Goal: Information Seeking & Learning: Compare options

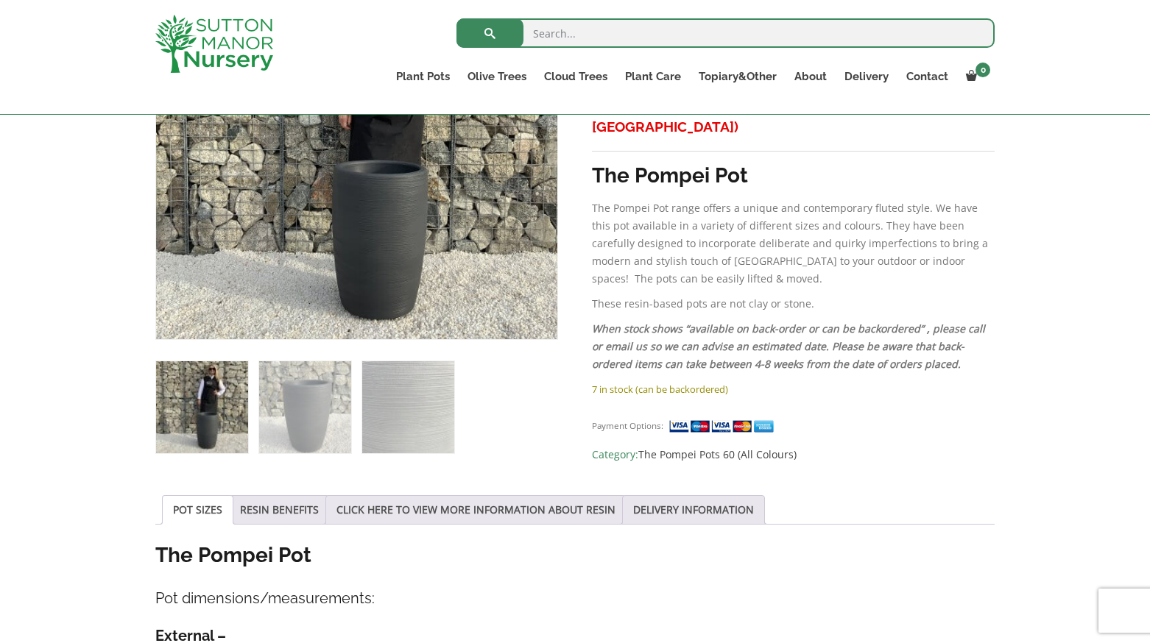
scroll to position [368, 0]
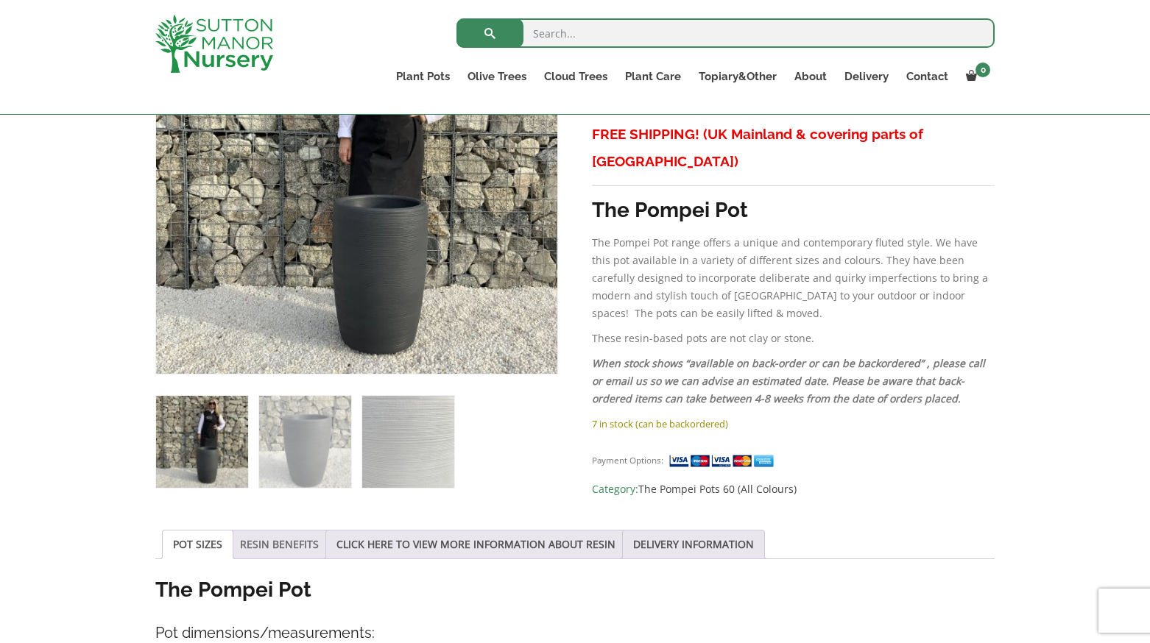
click at [268, 540] on link "RESIN BENEFITS" at bounding box center [279, 545] width 79 height 28
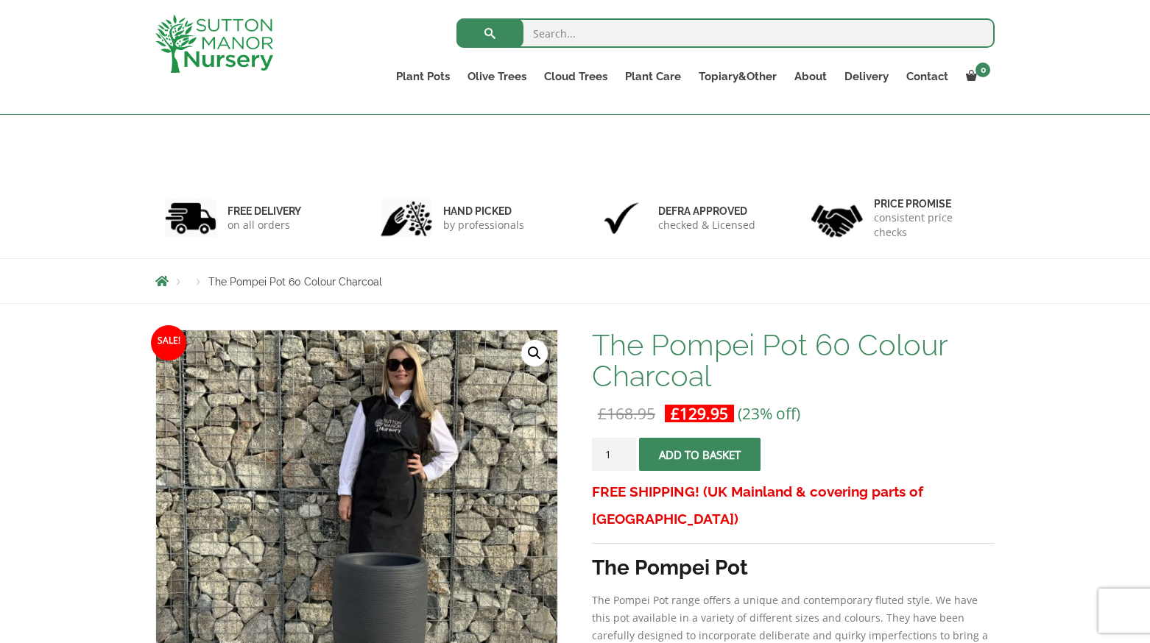
scroll to position [0, 0]
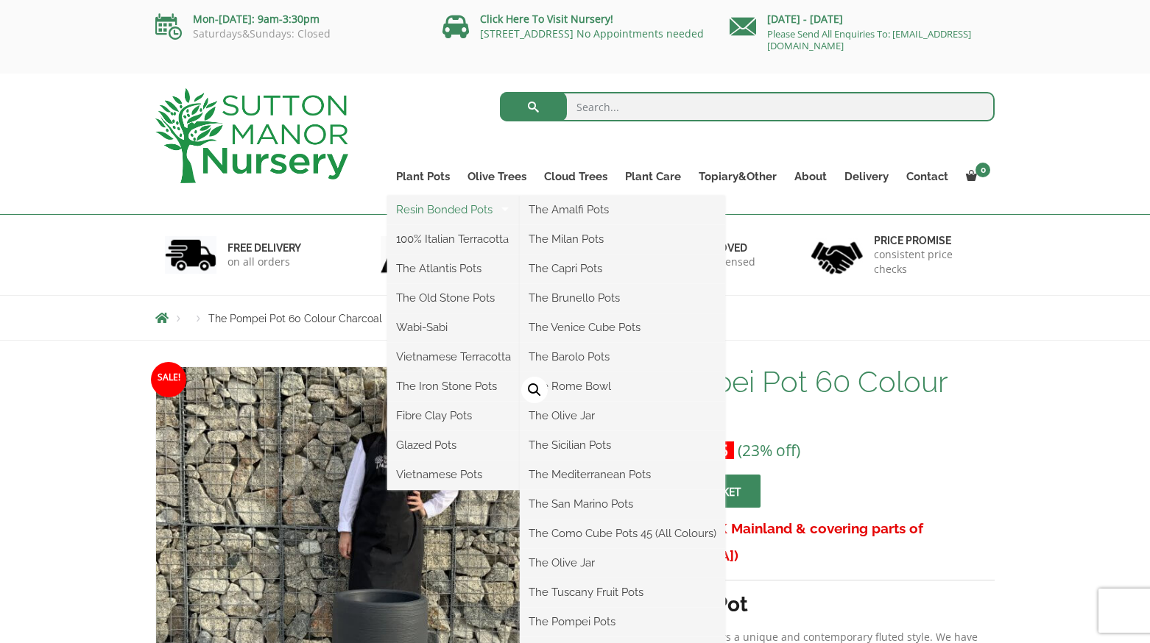
click at [431, 205] on link "Resin Bonded Pots" at bounding box center [453, 210] width 133 height 22
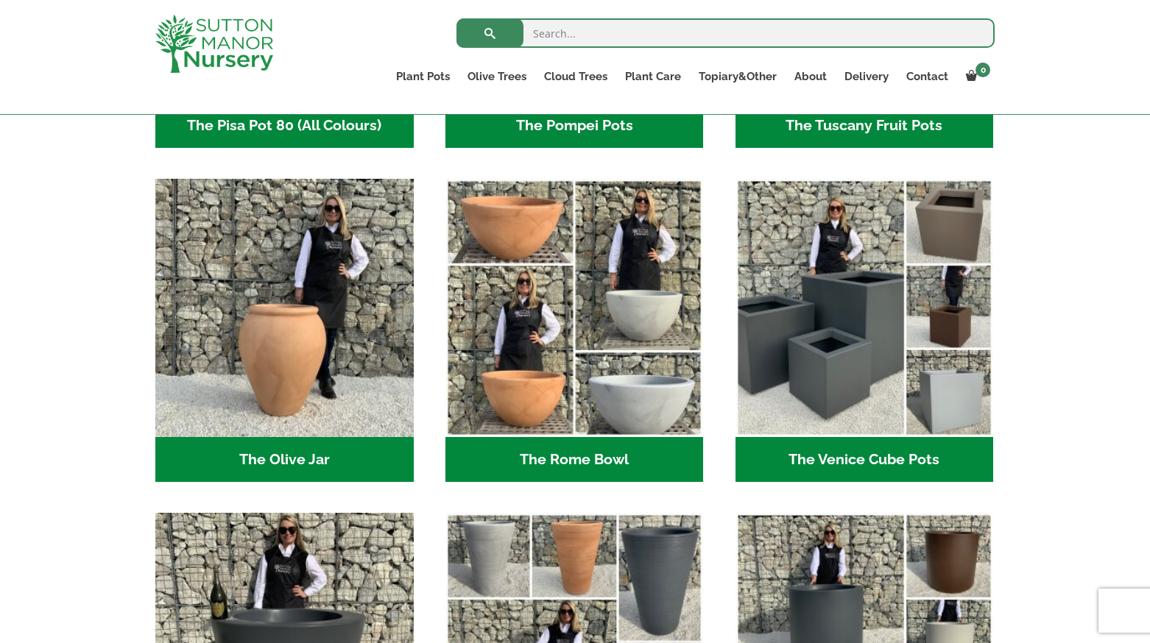
scroll to position [1325, 0]
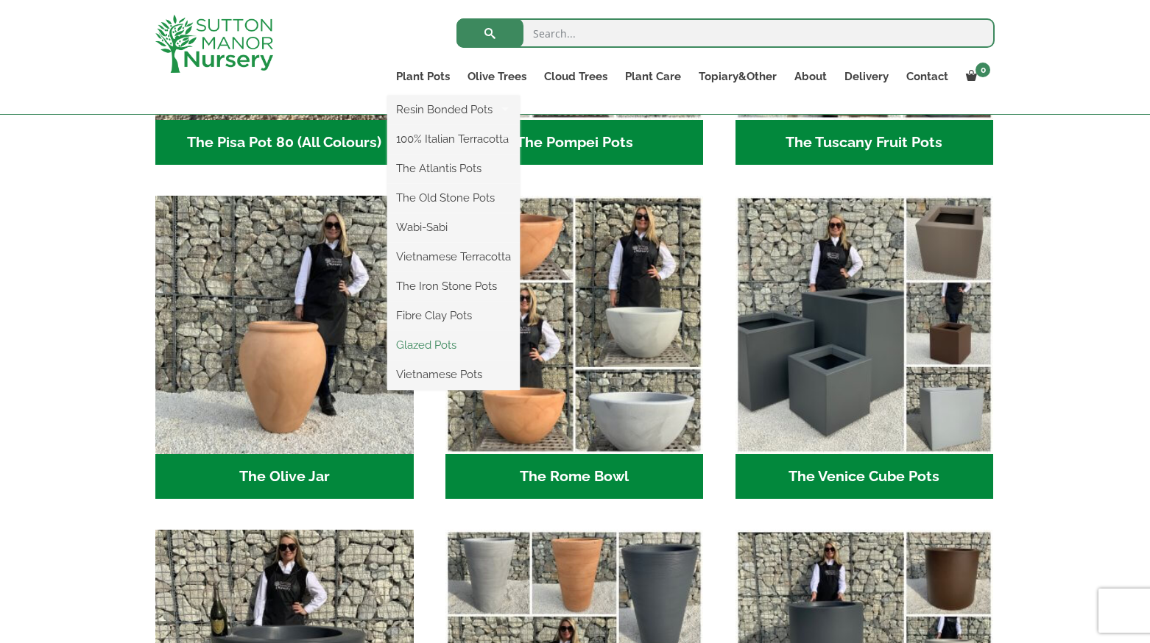
click at [422, 346] on link "Glazed Pots" at bounding box center [453, 345] width 133 height 22
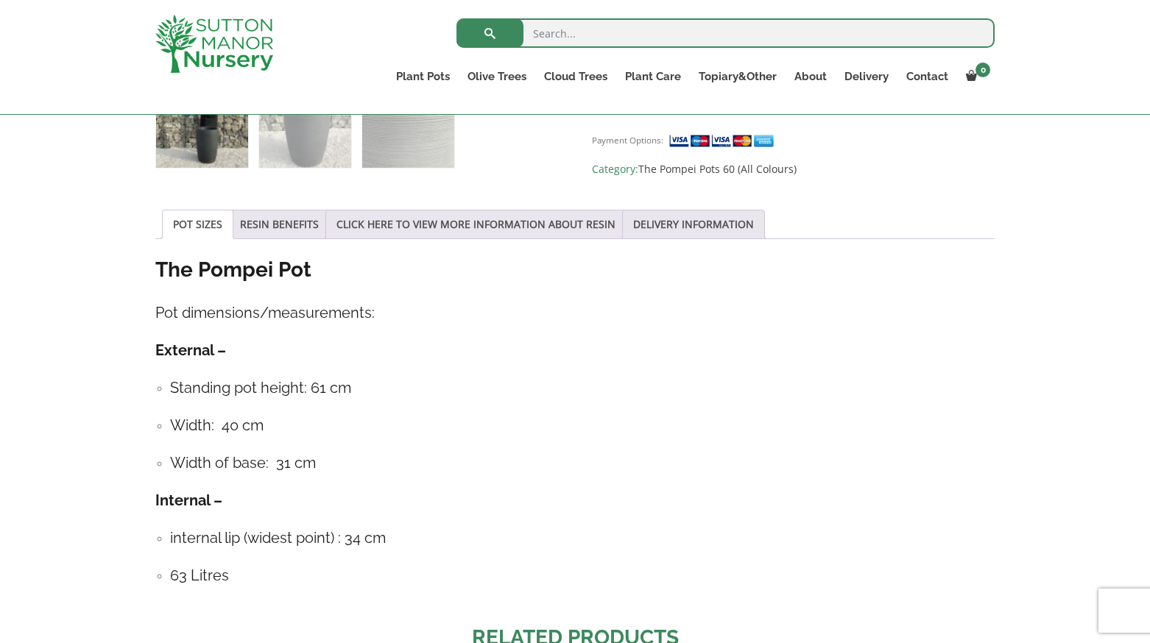
scroll to position [663, 0]
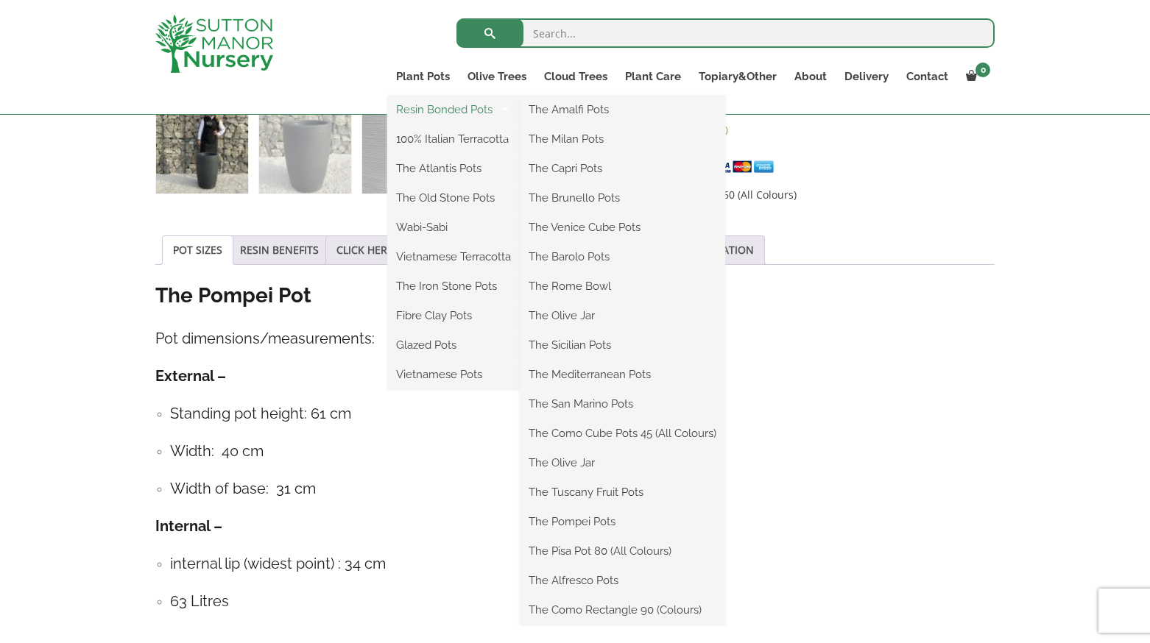
click at [418, 104] on link "Resin Bonded Pots" at bounding box center [453, 110] width 133 height 22
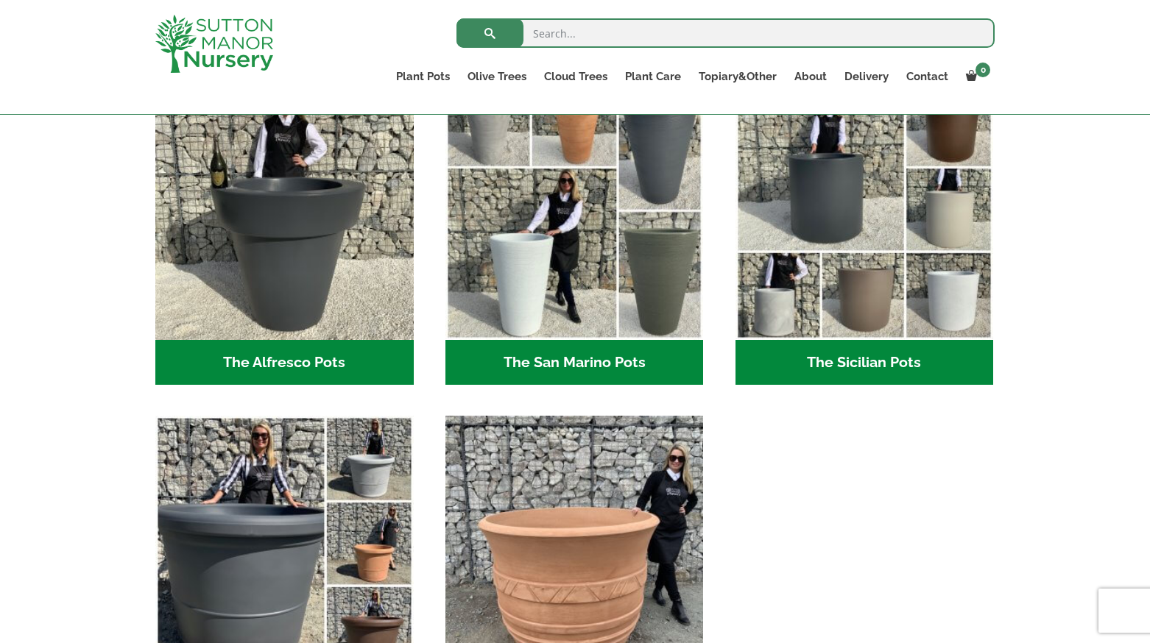
scroll to position [1693, 0]
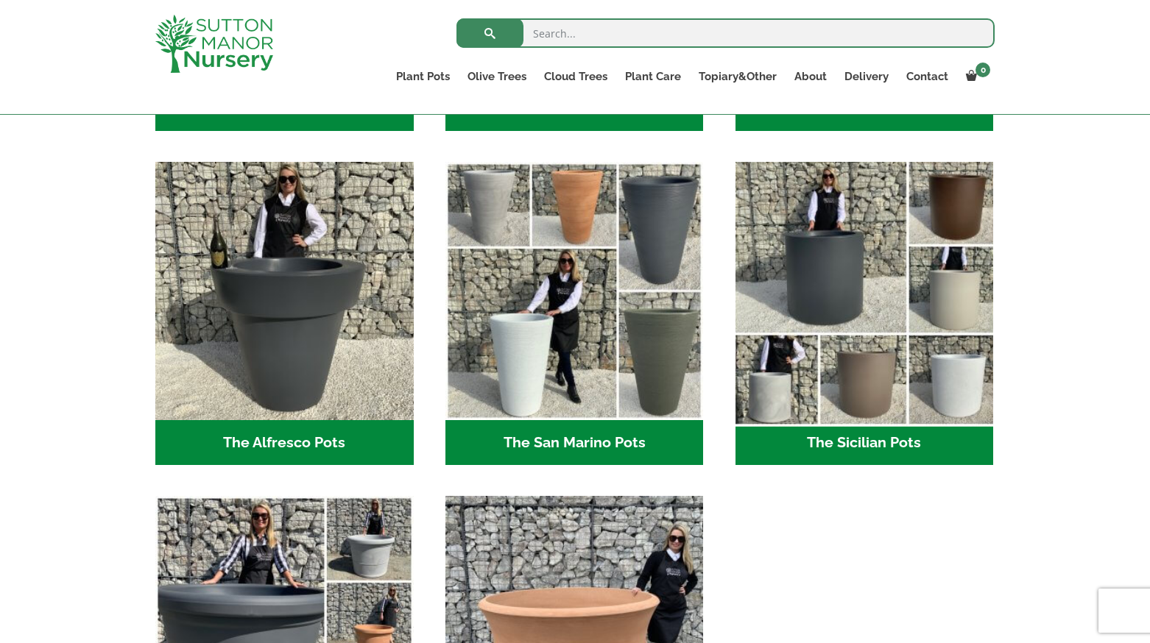
click at [852, 412] on img "Visit product category The Sicilian Pots" at bounding box center [864, 291] width 271 height 271
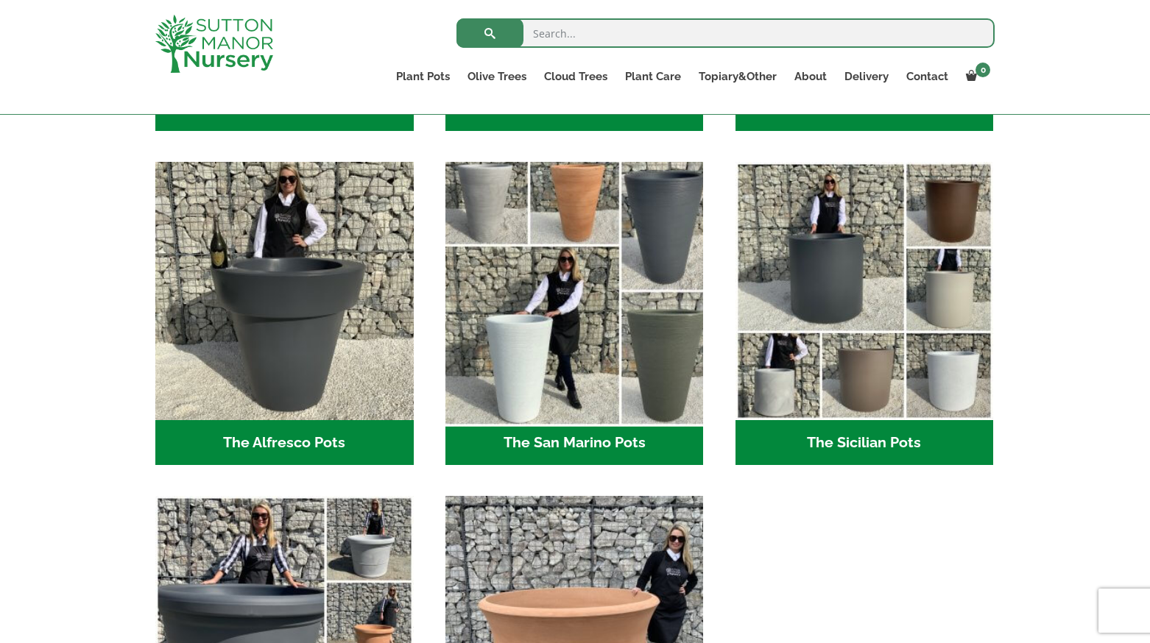
click at [590, 313] on img "Visit product category The San Marino Pots" at bounding box center [574, 291] width 271 height 271
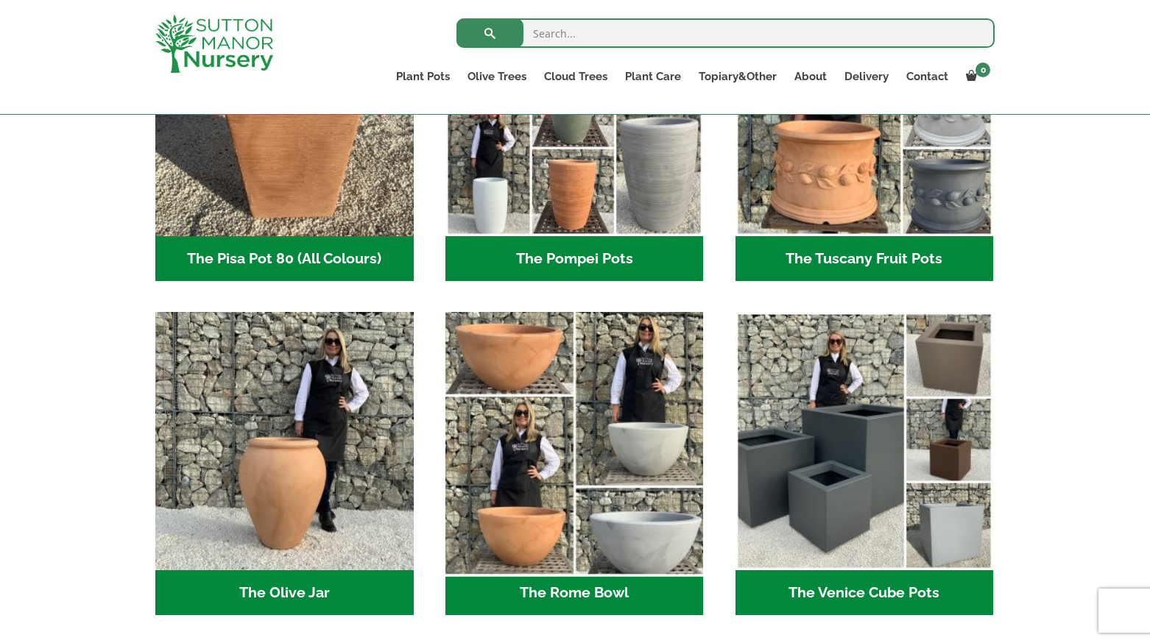
scroll to position [957, 0]
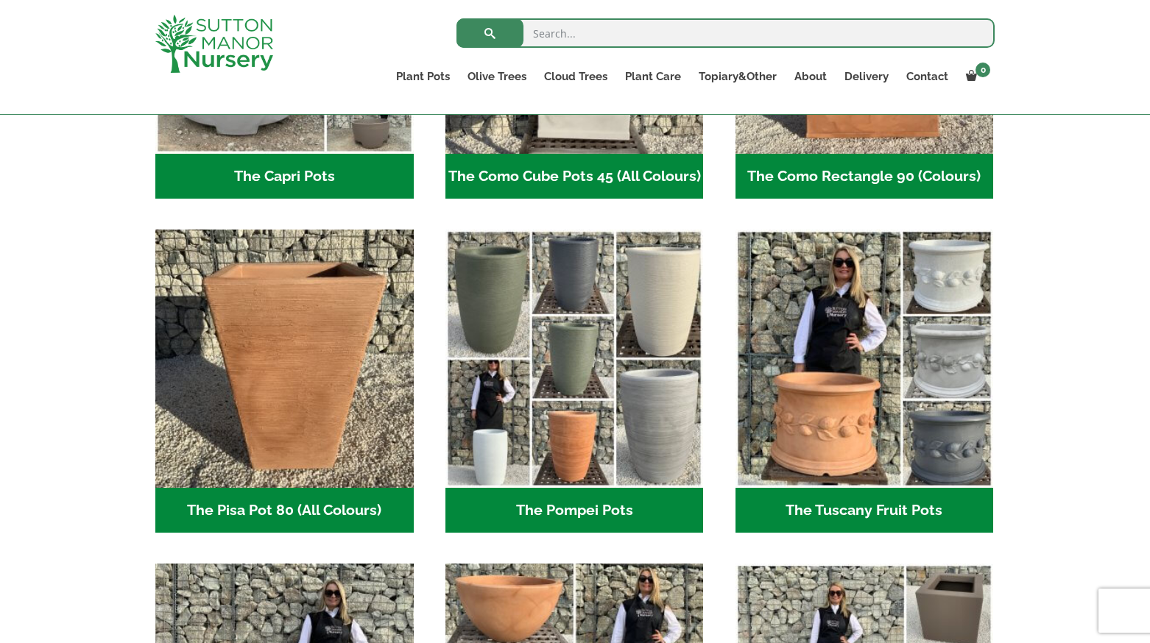
click at [600, 306] on img "Visit product category The Pompei Pots" at bounding box center [574, 359] width 258 height 258
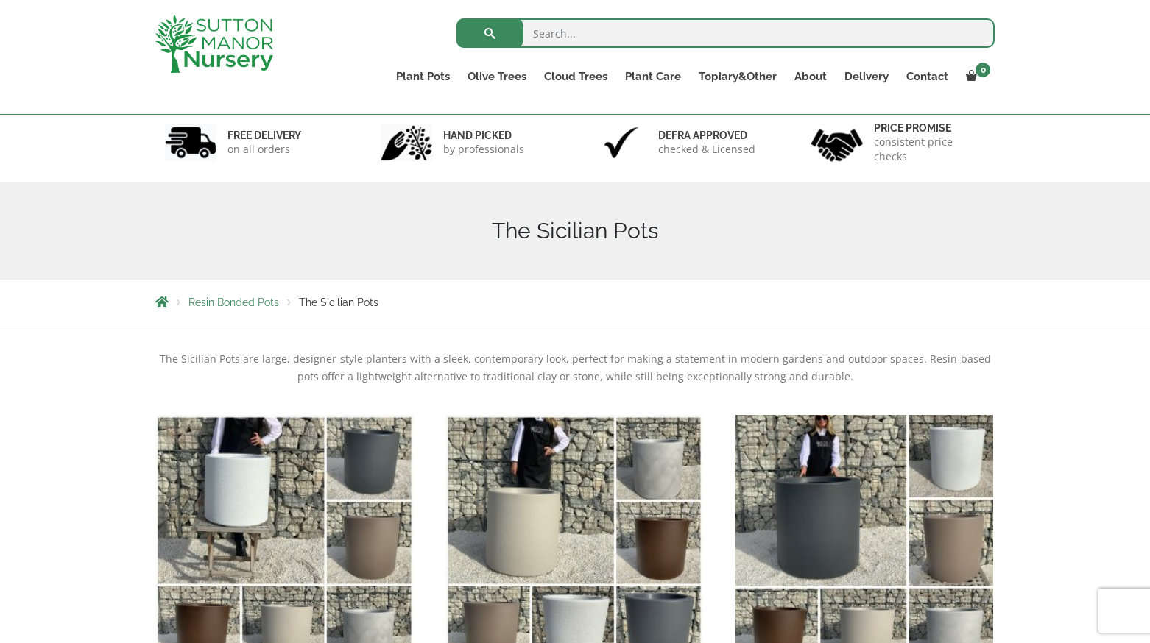
scroll to position [294, 0]
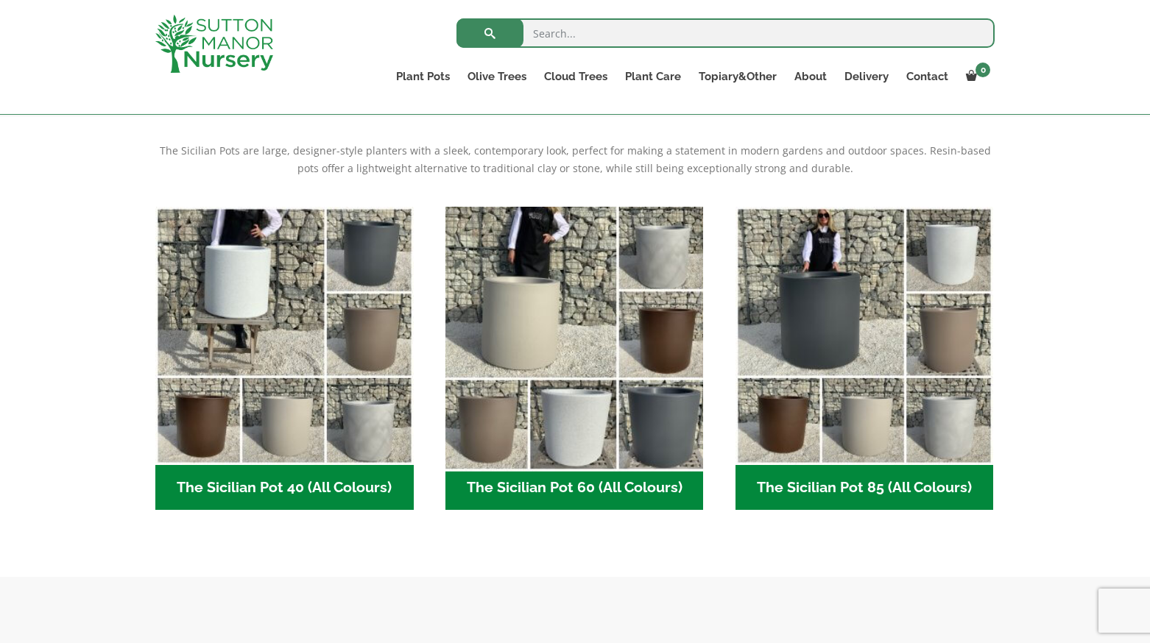
click at [597, 339] on img "Visit product category The Sicilian Pot 60 (All Colours)" at bounding box center [574, 335] width 271 height 271
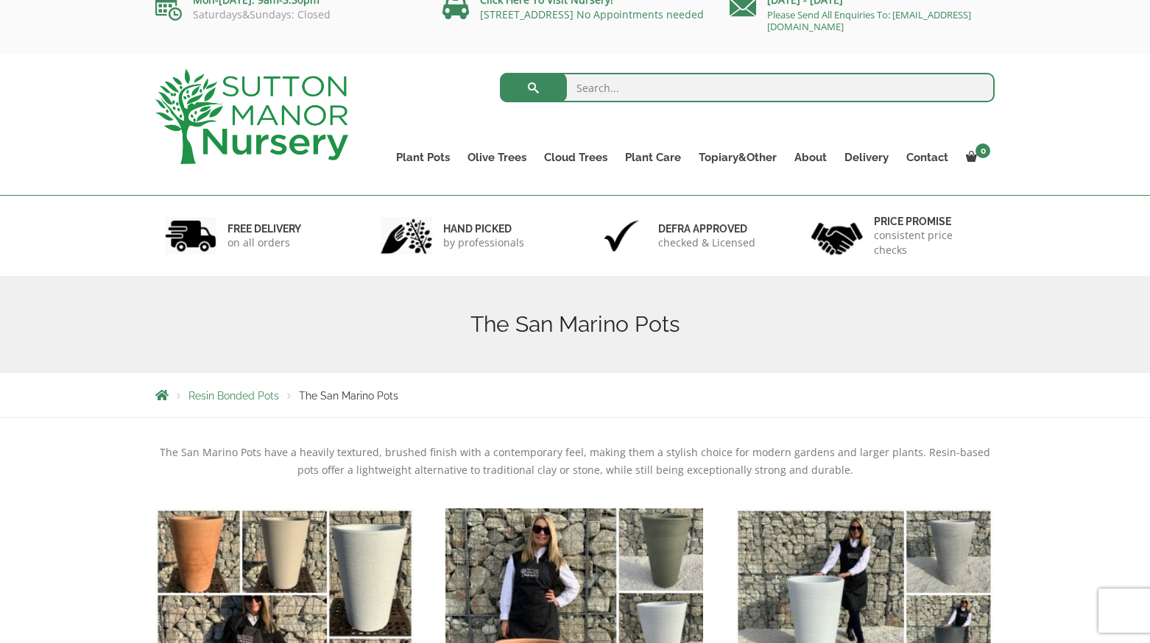
scroll to position [294, 0]
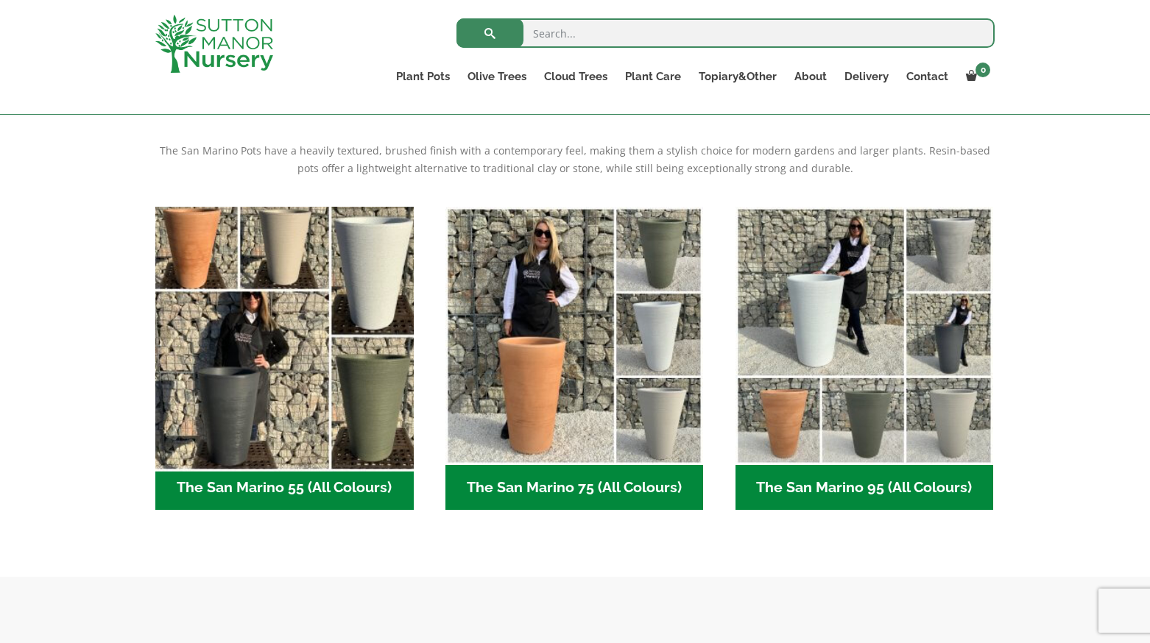
click at [347, 375] on img "Visit product category The San Marino 55 (All Colours)" at bounding box center [284, 335] width 271 height 271
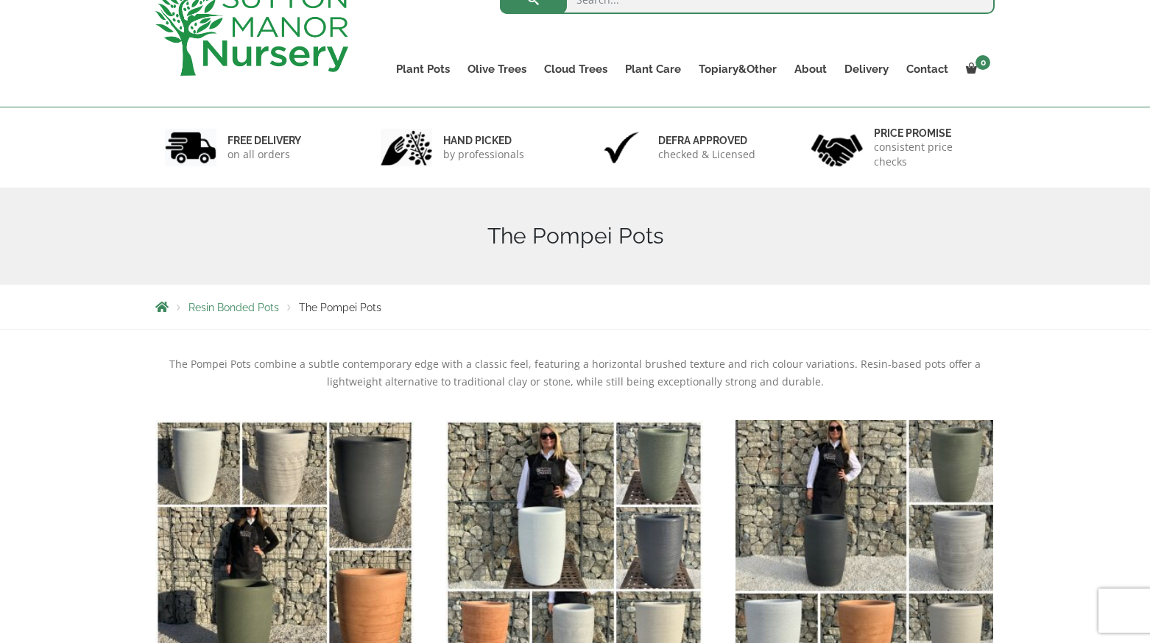
scroll to position [294, 0]
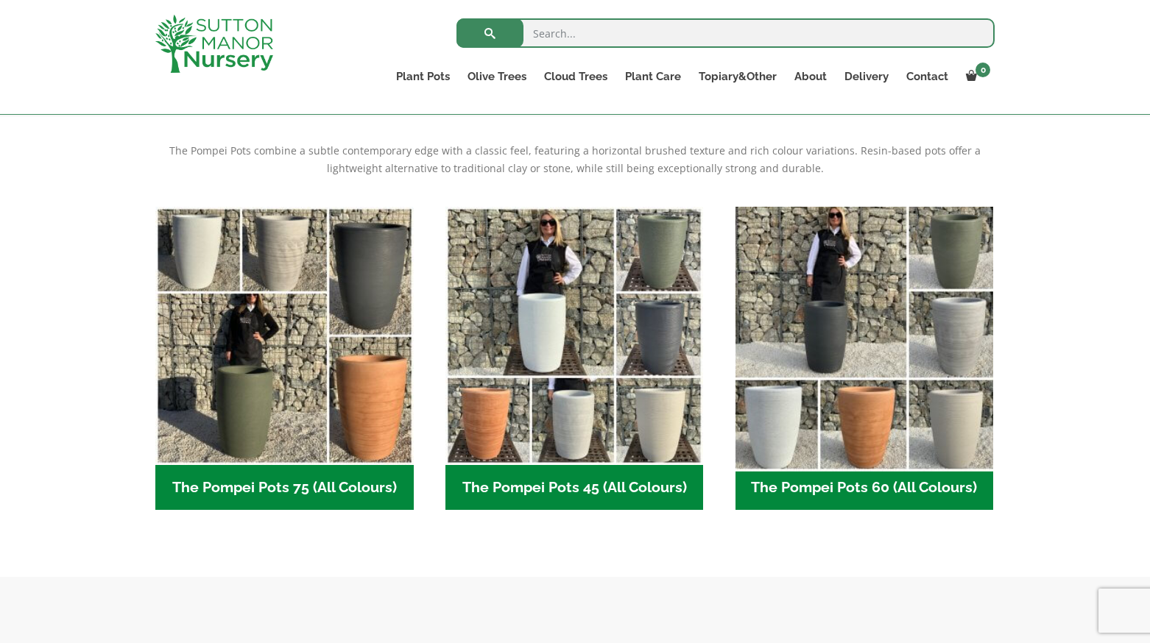
click at [822, 336] on img "Visit product category The Pompei Pots 60 (All Colours)" at bounding box center [864, 335] width 271 height 271
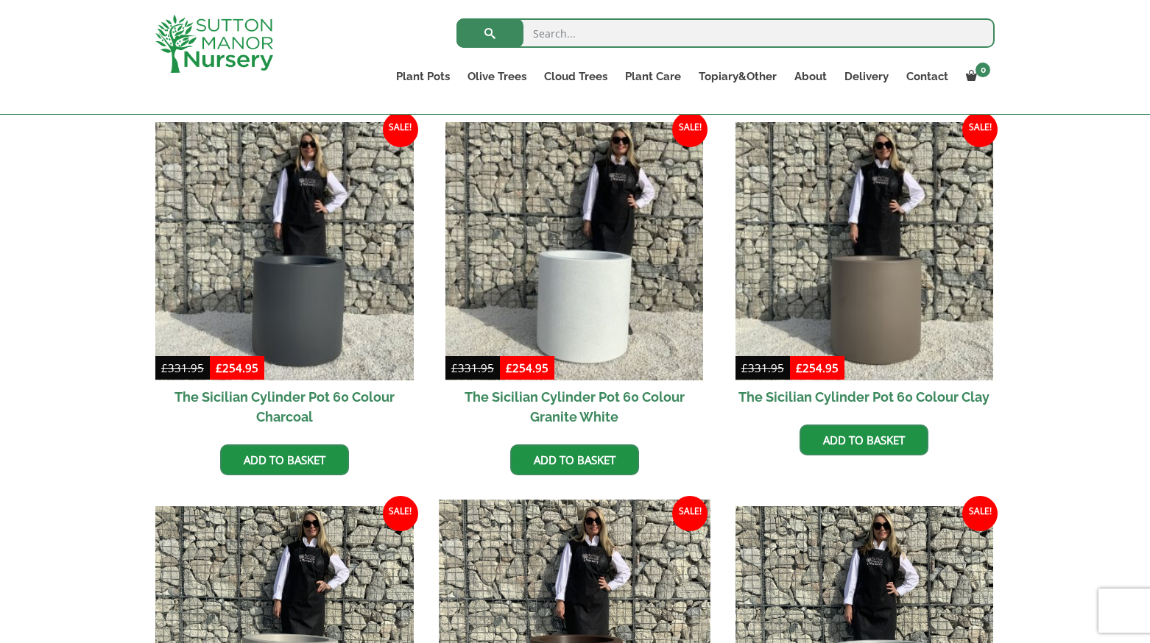
scroll to position [368, 0]
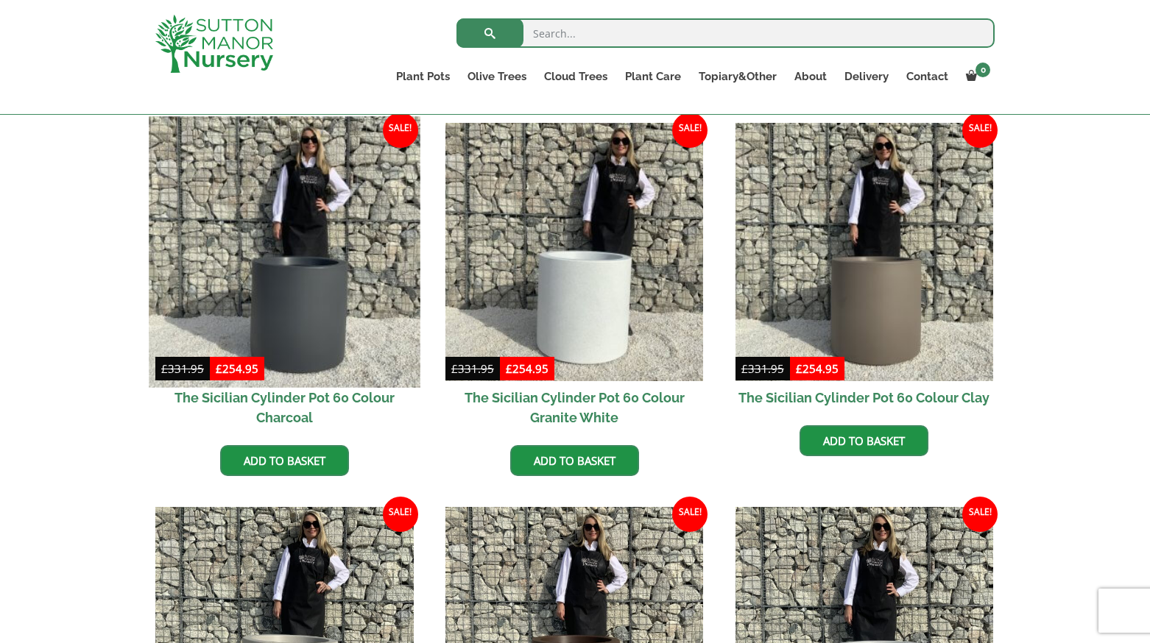
click at [316, 288] on img at bounding box center [284, 251] width 271 height 271
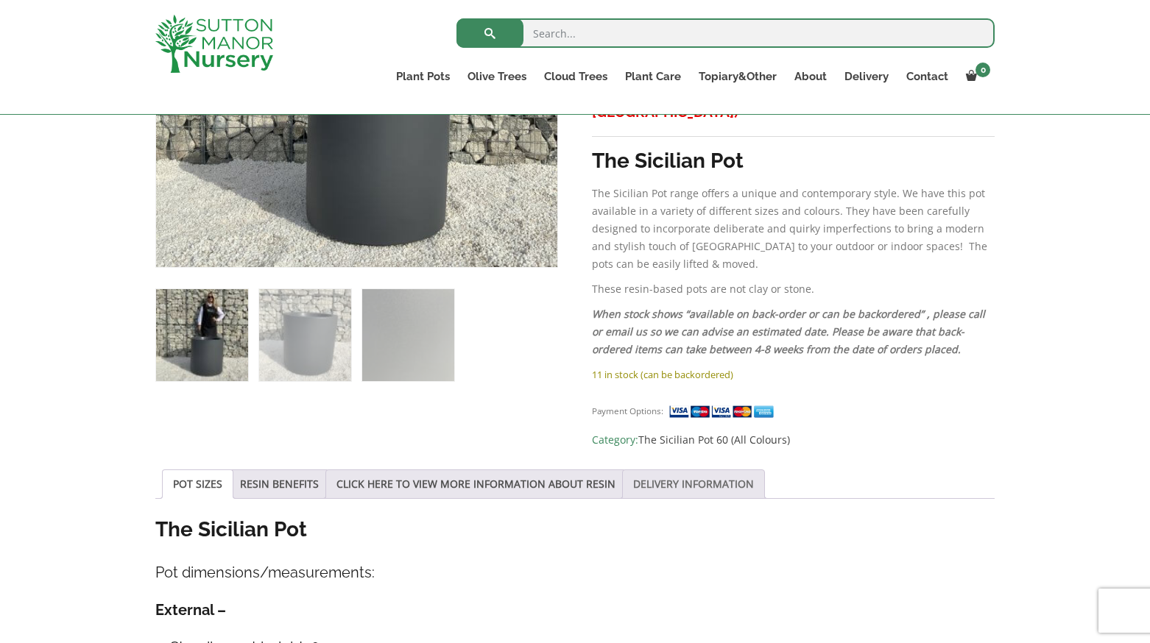
scroll to position [736, 0]
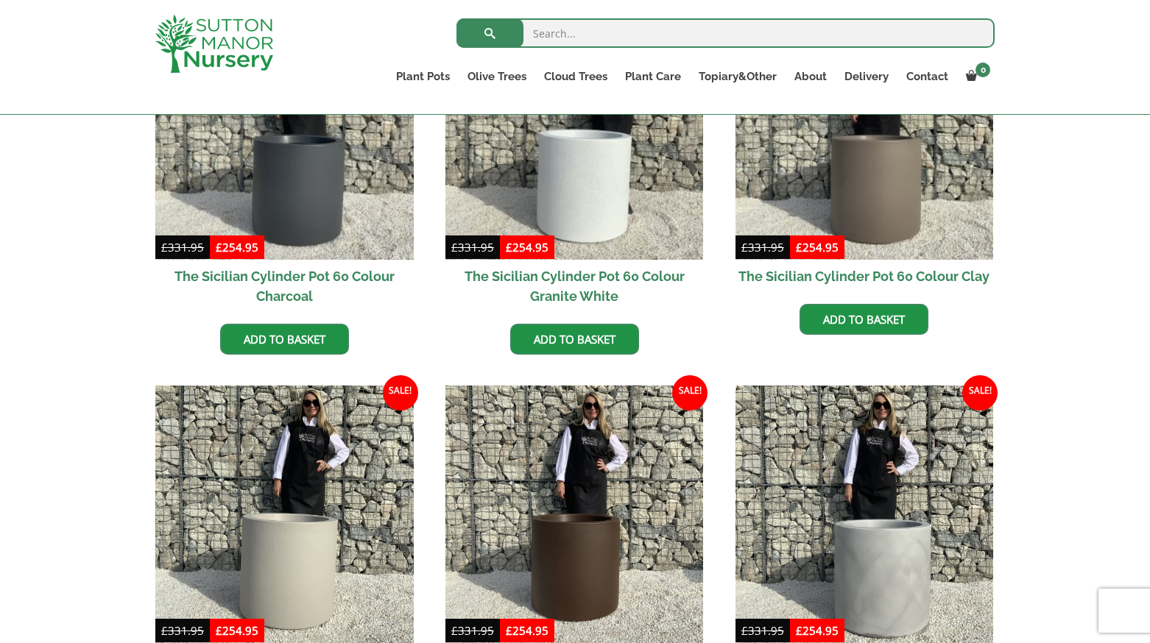
scroll to position [736, 0]
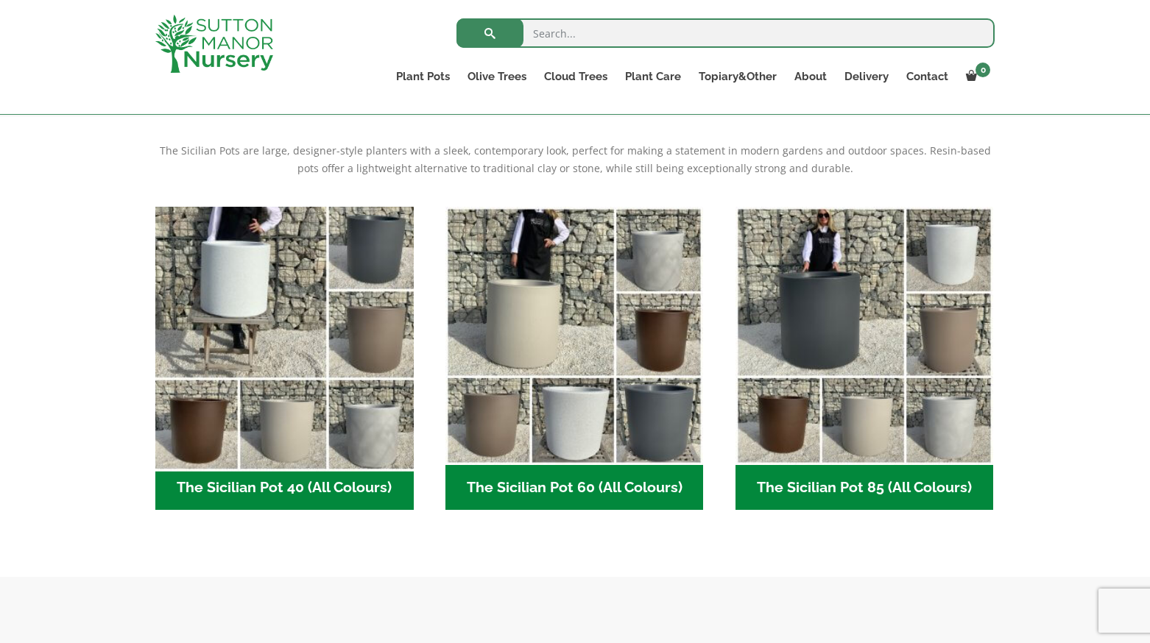
click at [357, 345] on img "Visit product category The Sicilian Pot 40 (All Colours)" at bounding box center [284, 335] width 271 height 271
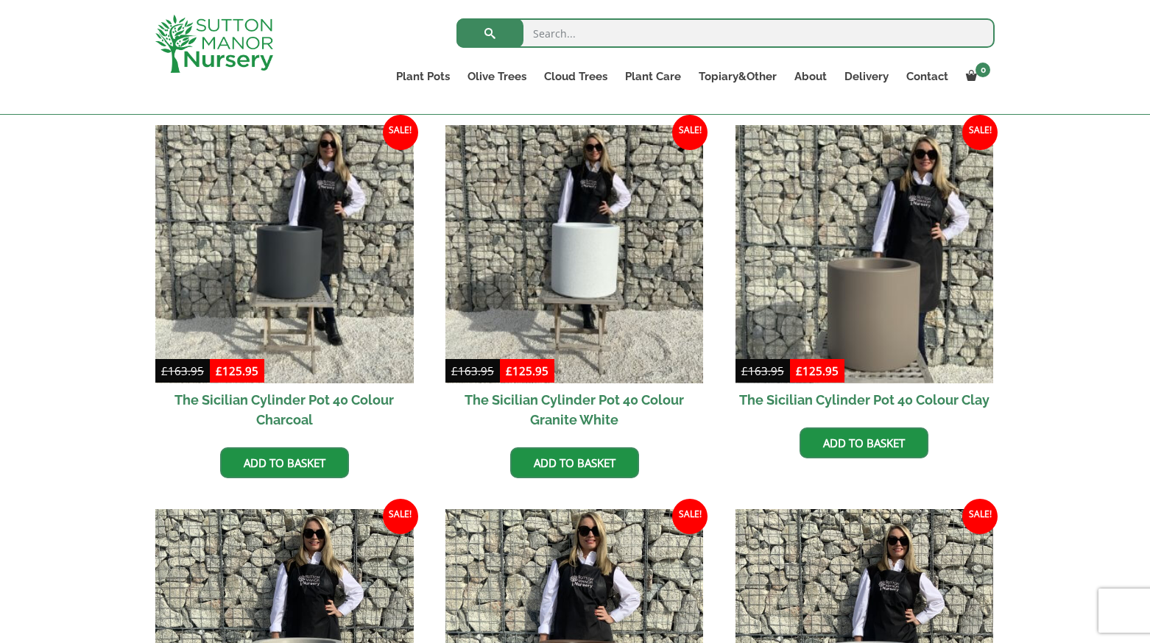
scroll to position [368, 0]
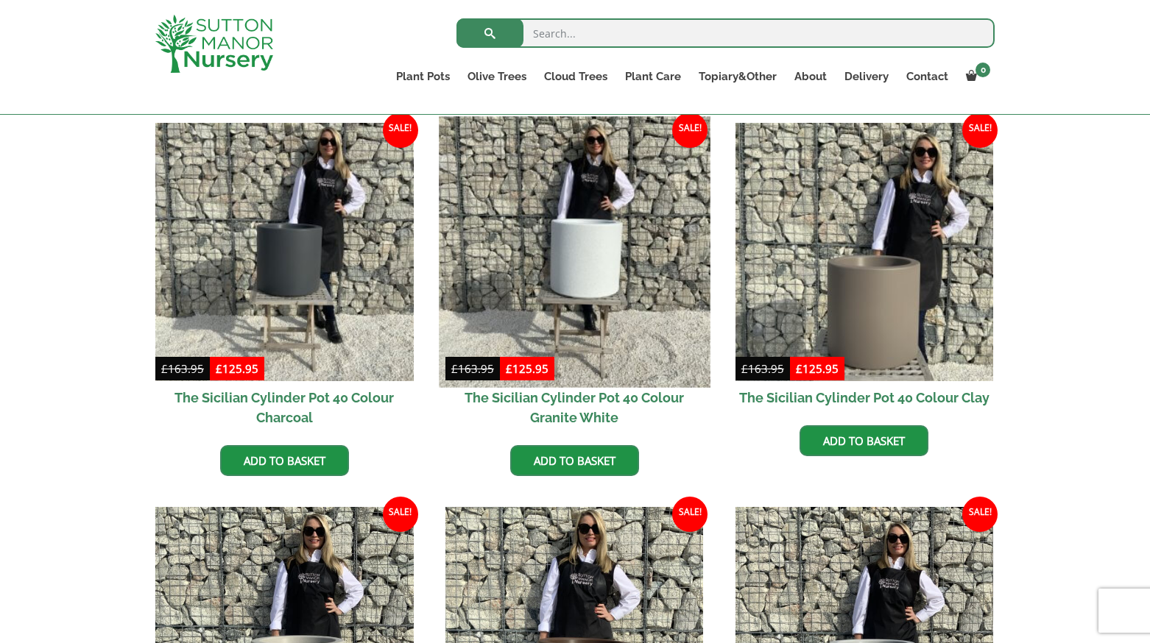
click at [607, 296] on img at bounding box center [574, 251] width 271 height 271
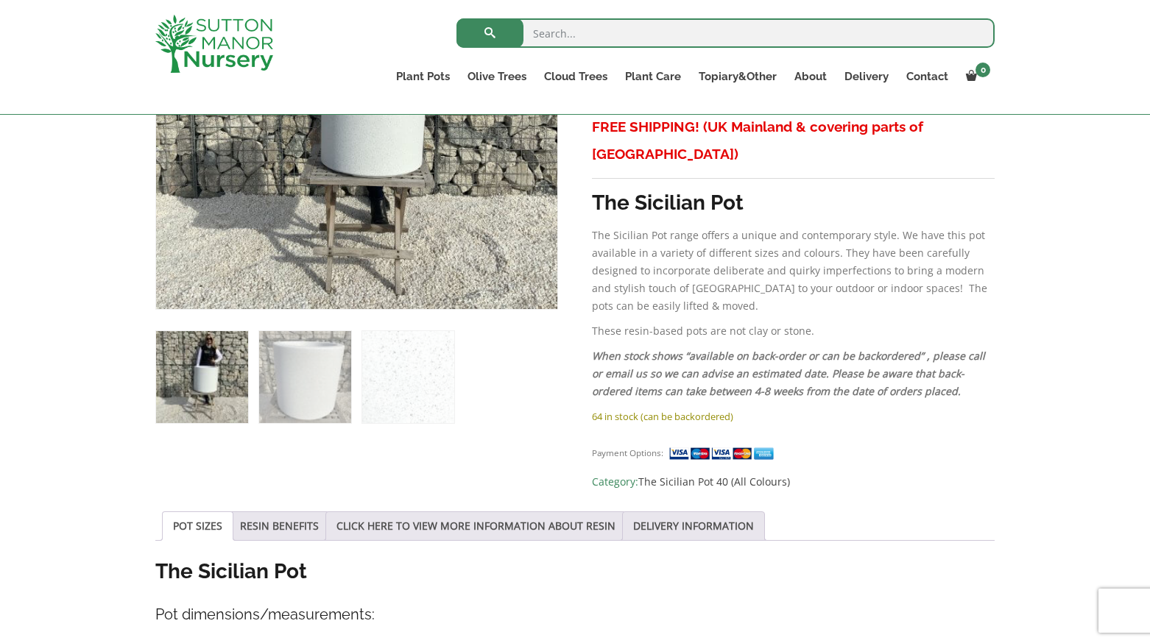
scroll to position [736, 0]
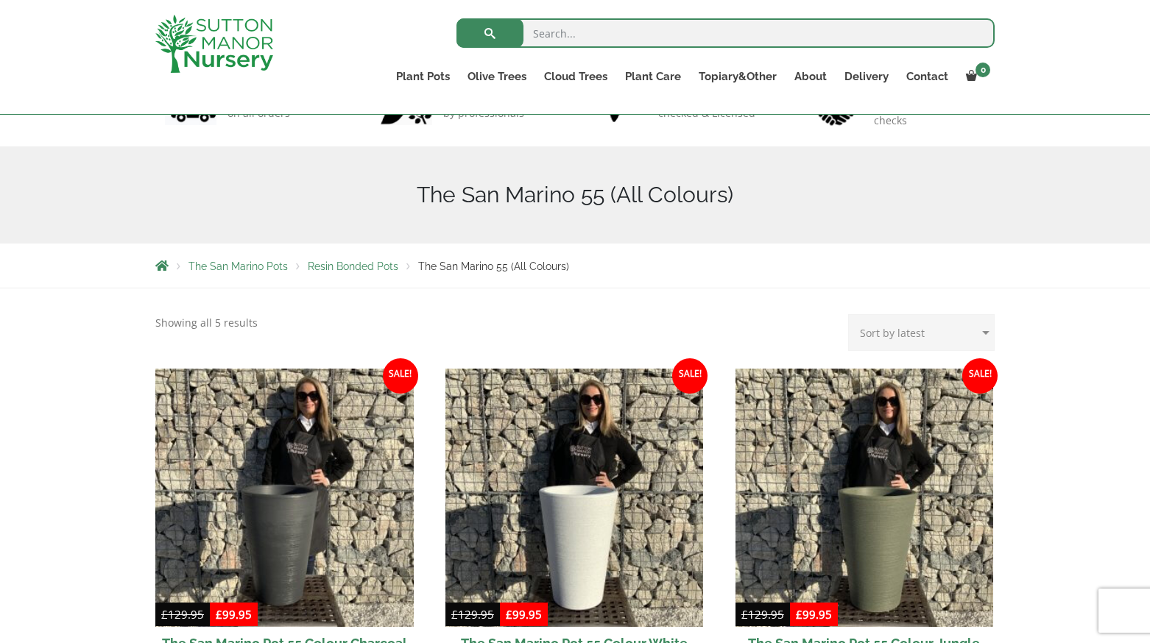
scroll to position [368, 0]
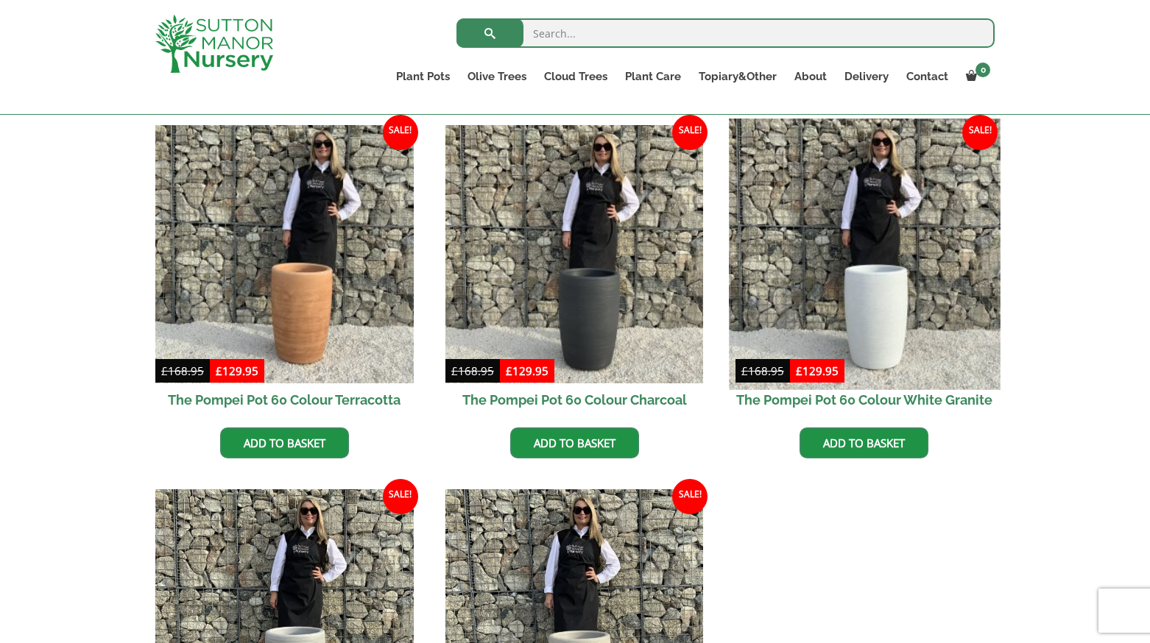
scroll to position [368, 0]
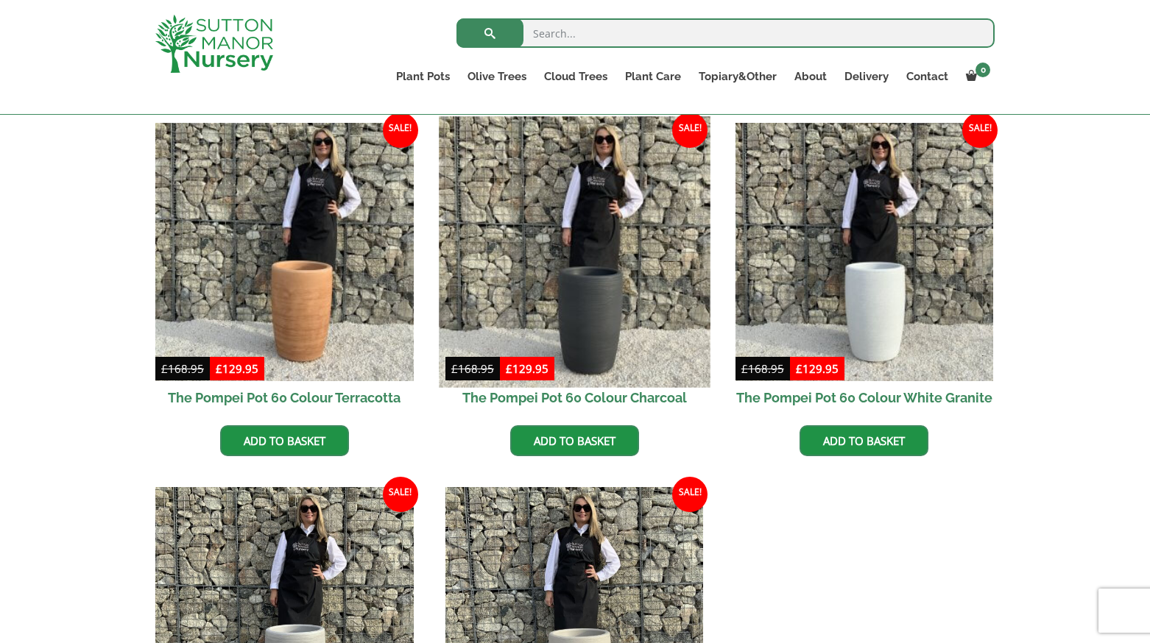
click at [631, 300] on img at bounding box center [574, 251] width 271 height 271
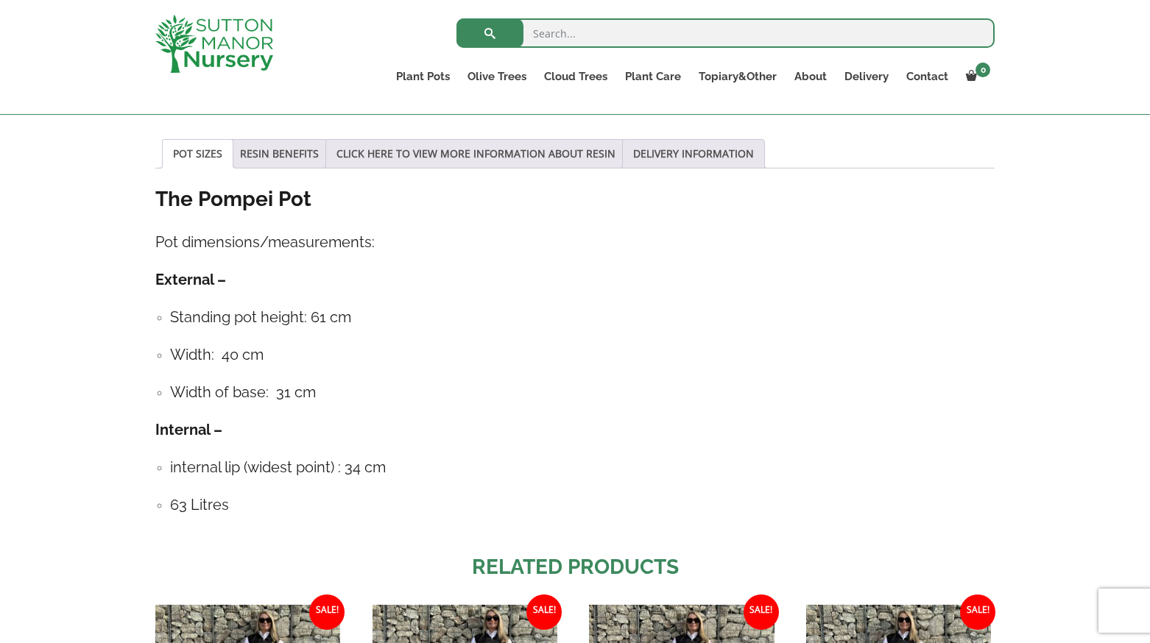
scroll to position [663, 0]
